Goal: Check status: Check status

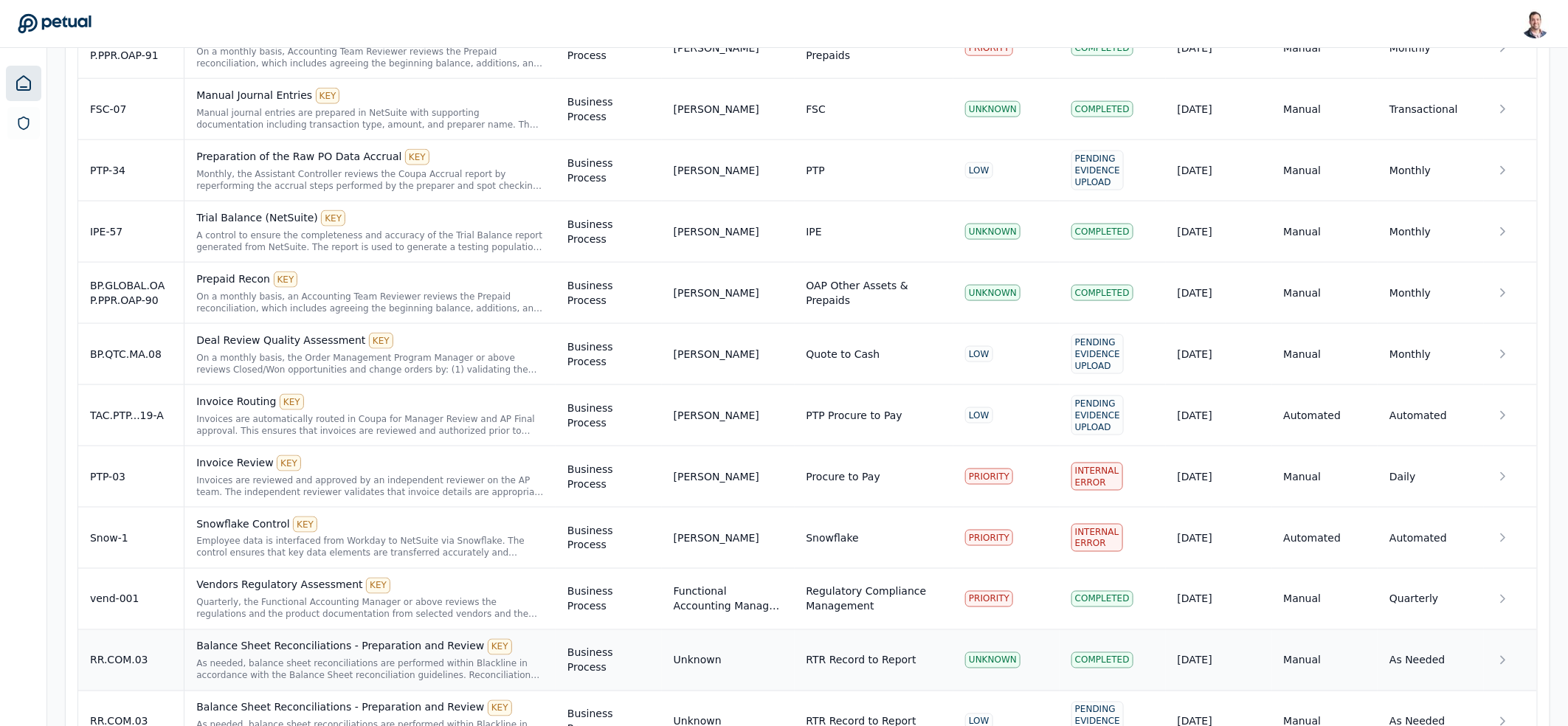
scroll to position [1414, 0]
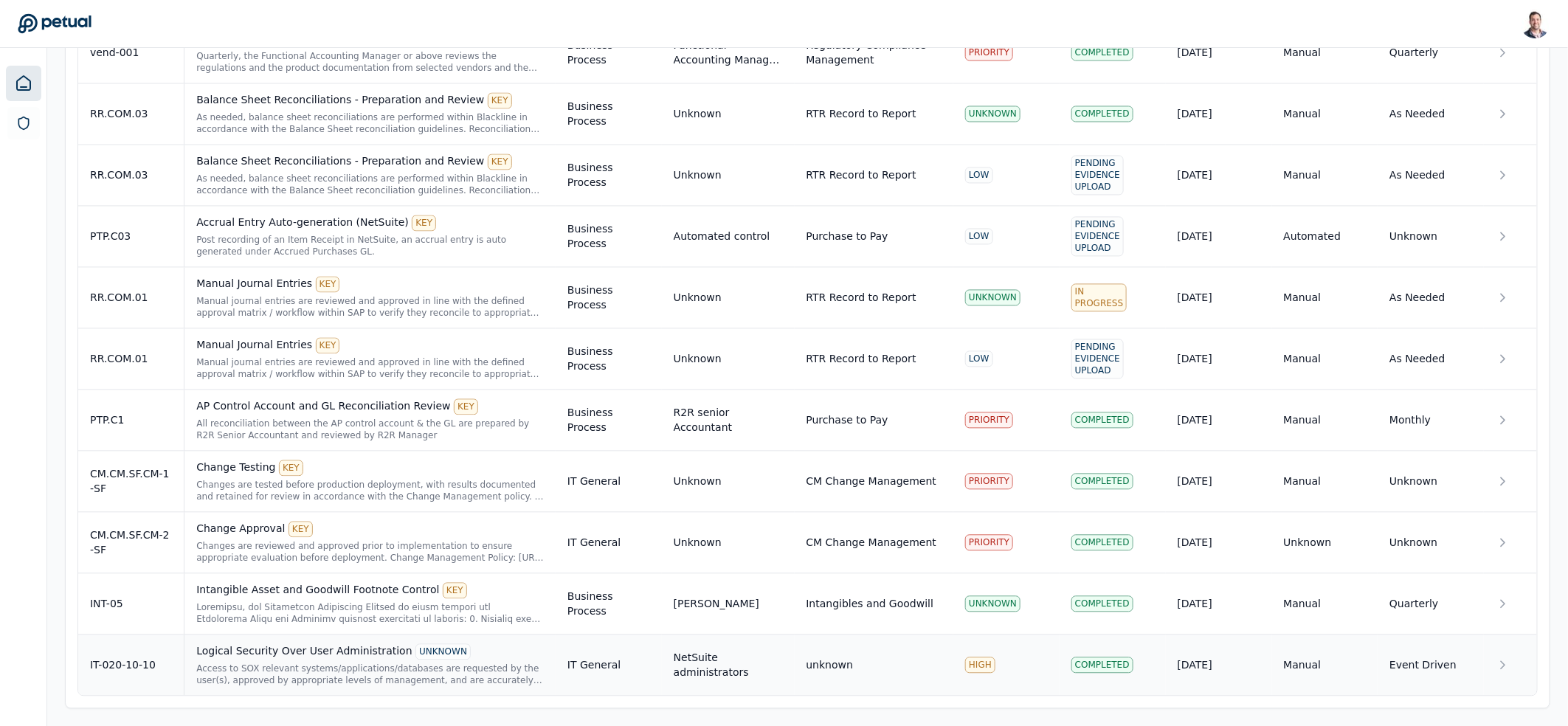
click at [276, 674] on div "Access to SOX relevant systems/applications/databases are requested by the user…" at bounding box center [370, 673] width 347 height 23
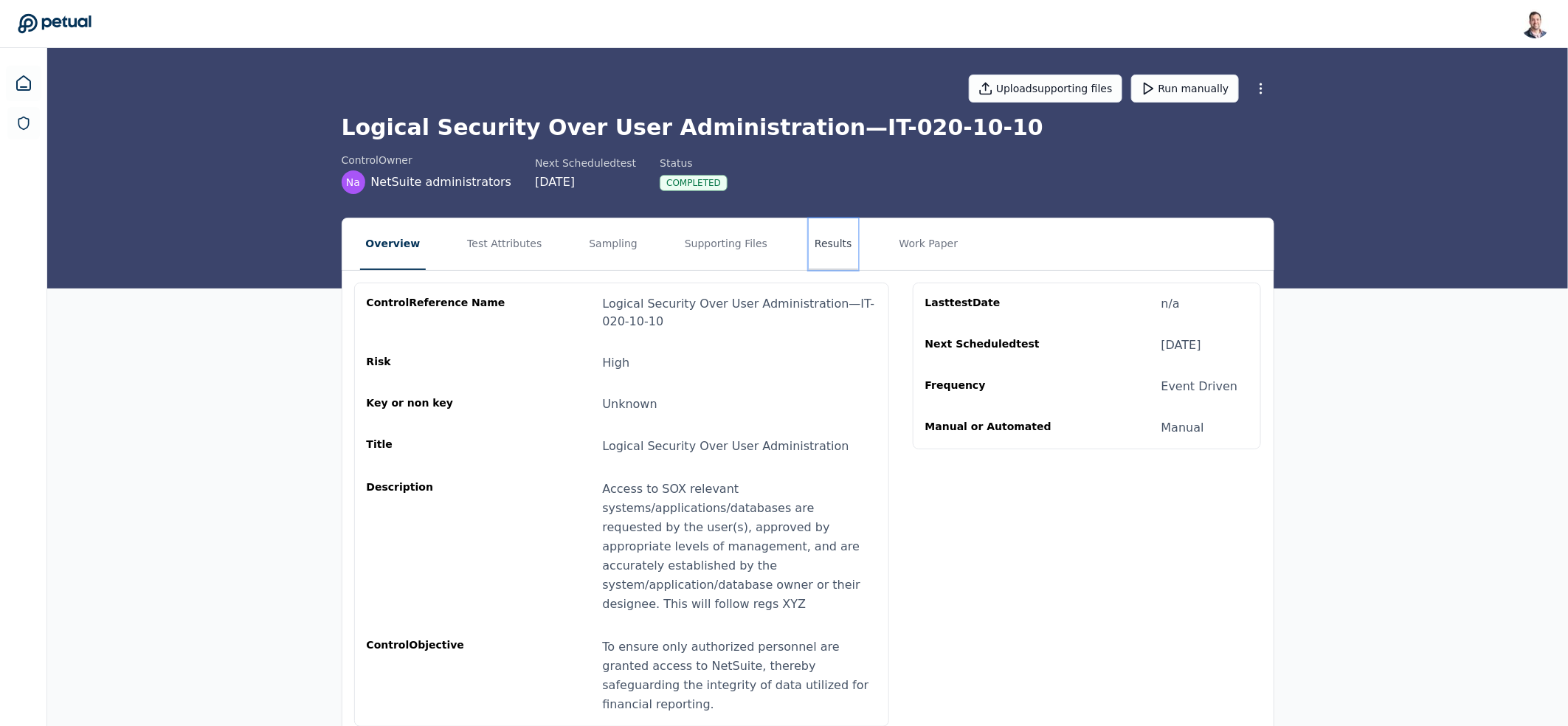
click at [814, 227] on button "Results" at bounding box center [833, 244] width 50 height 52
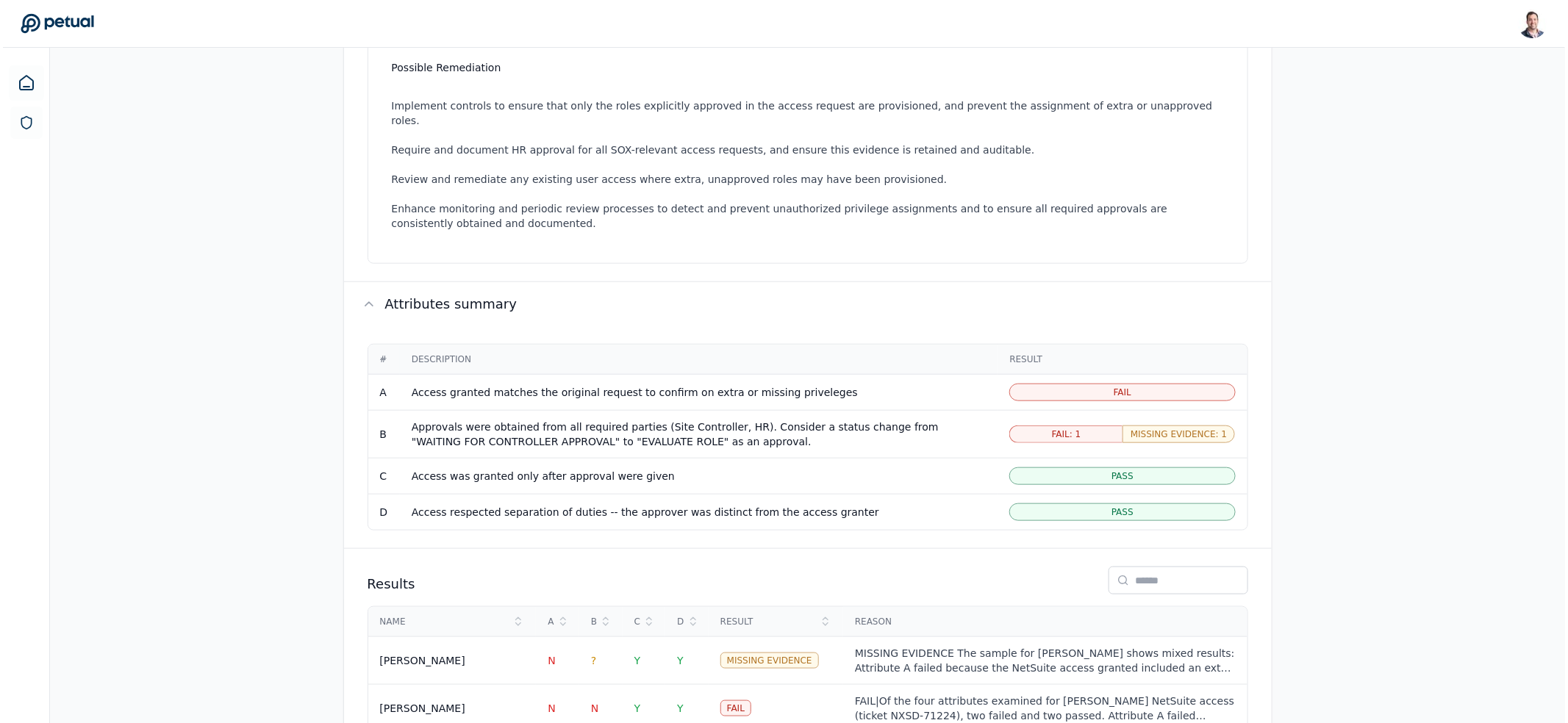
scroll to position [583, 0]
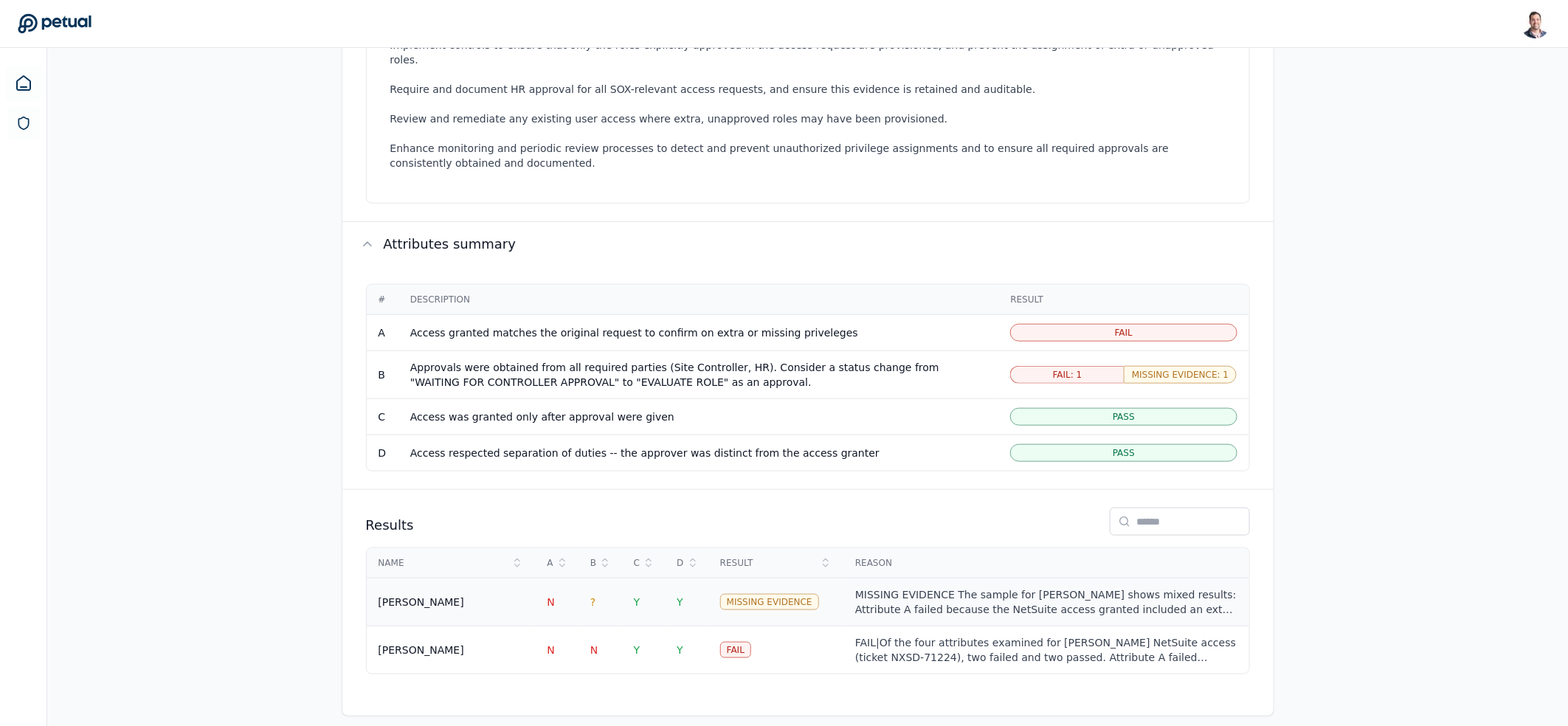
click at [900, 587] on div "MISSING EVIDENCE The sample for [PERSON_NAME] shows mixed results: Attribute A …" at bounding box center [1046, 601] width 382 height 29
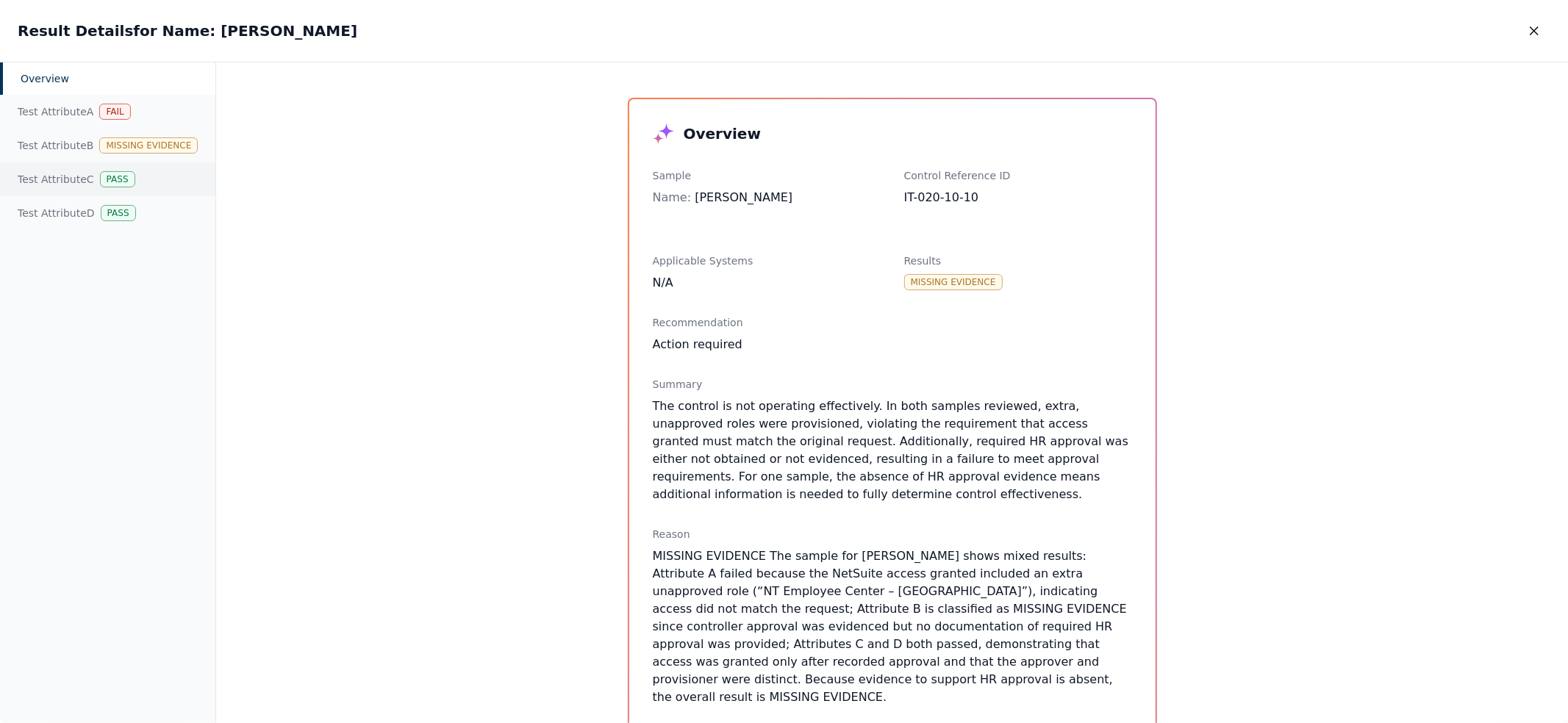
click at [45, 190] on div "Test Attribute C Pass" at bounding box center [107, 179] width 215 height 34
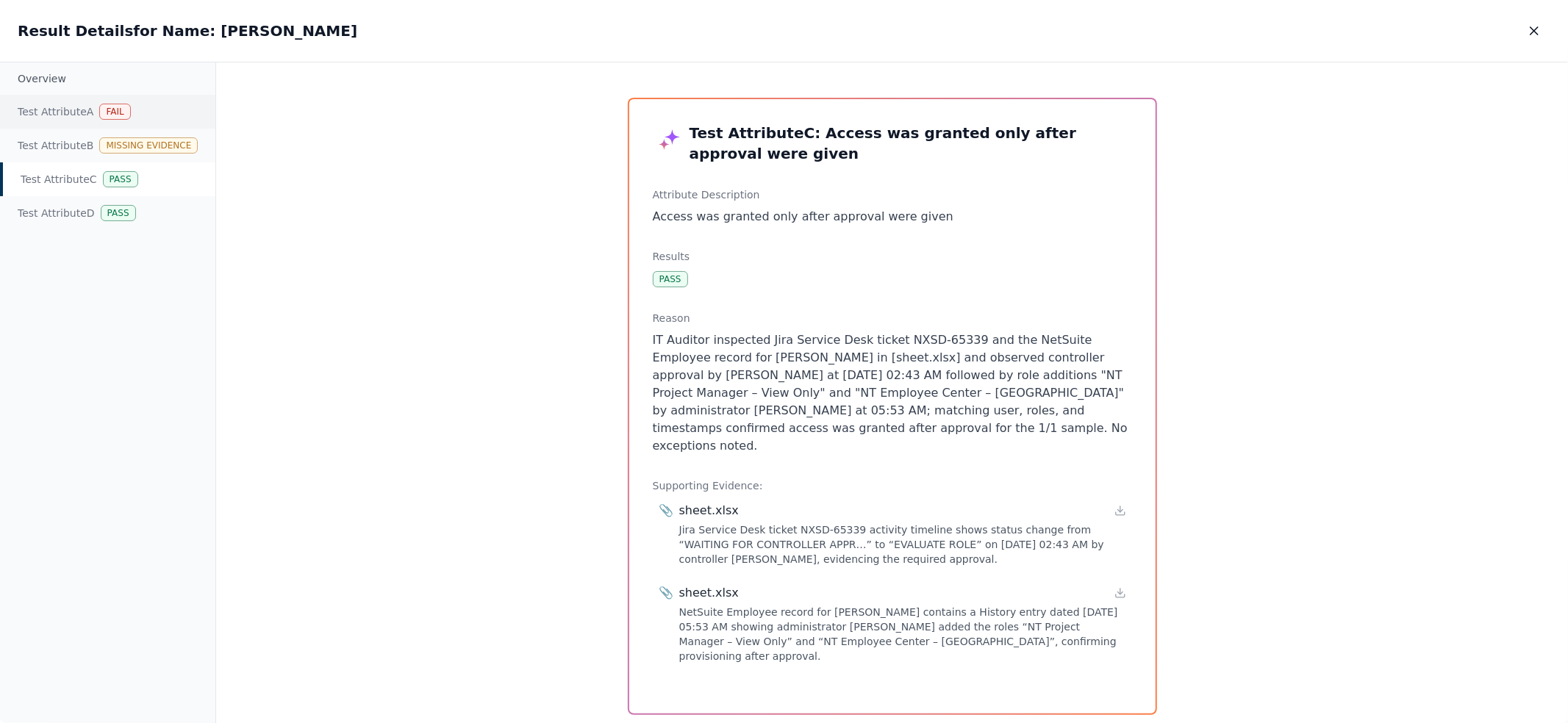
click at [100, 113] on div "Fail" at bounding box center [114, 111] width 31 height 16
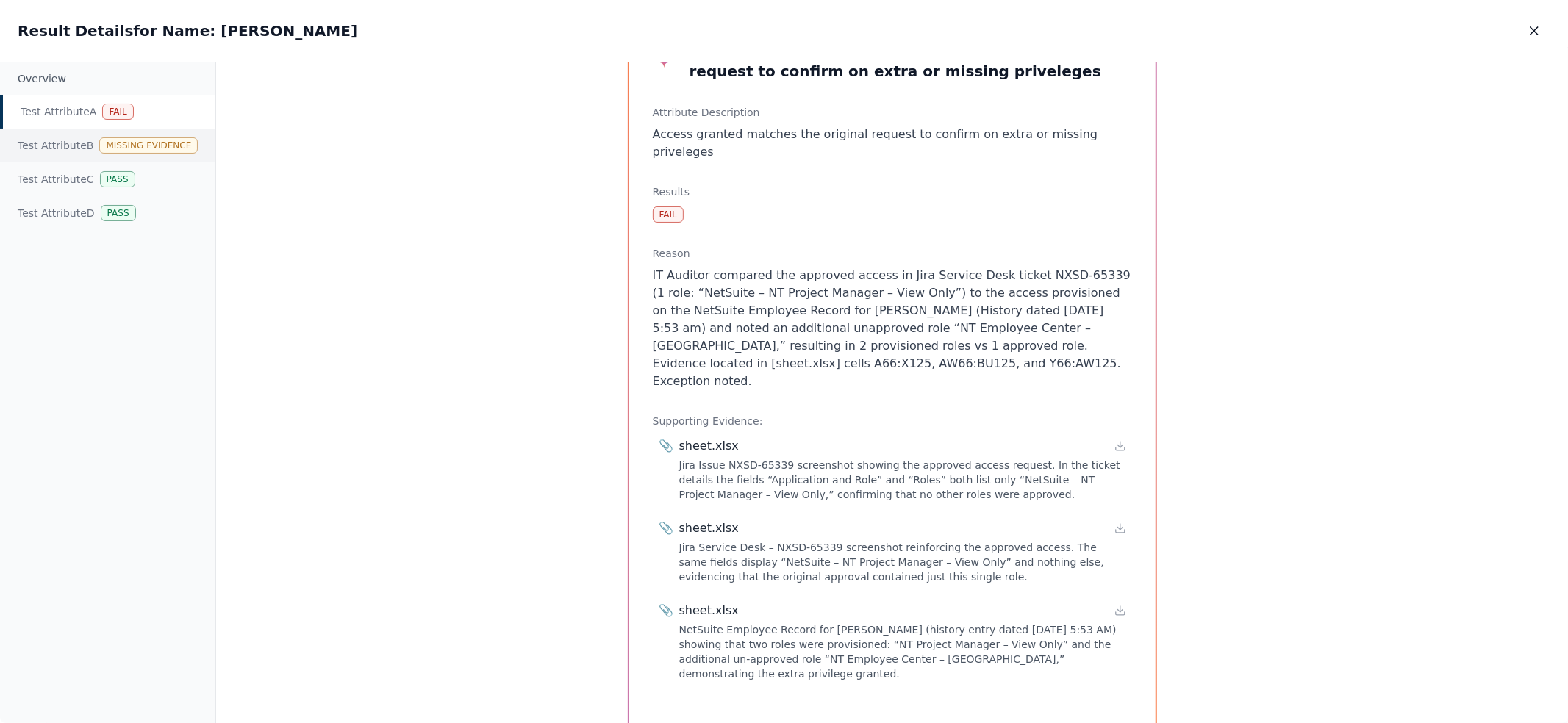
click at [67, 146] on div "Test Attribute B Missing Evidence" at bounding box center [107, 146] width 215 height 34
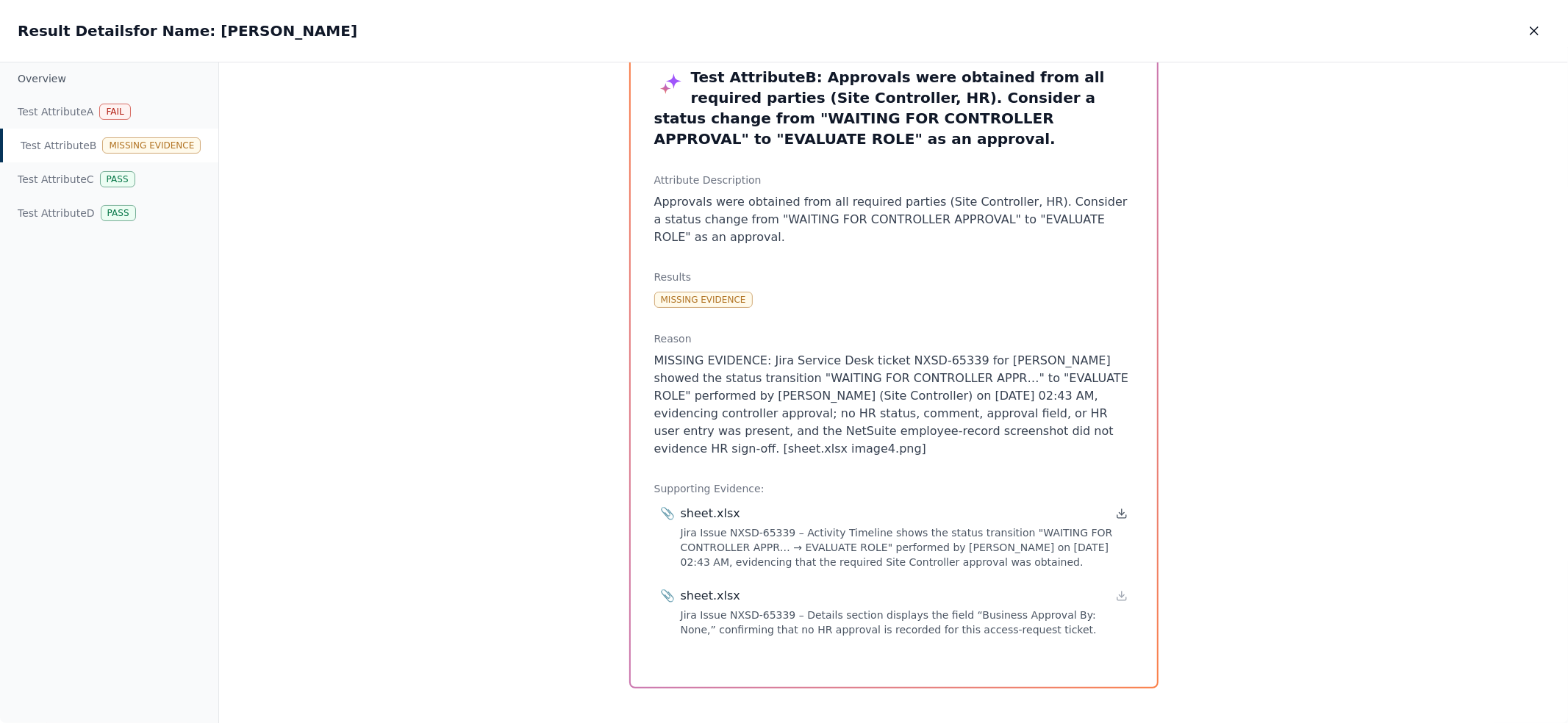
click at [1116, 507] on icon at bounding box center [1121, 513] width 12 height 12
click at [1540, 34] on icon "button" at bounding box center [1534, 31] width 15 height 15
